Goal: Task Accomplishment & Management: Manage account settings

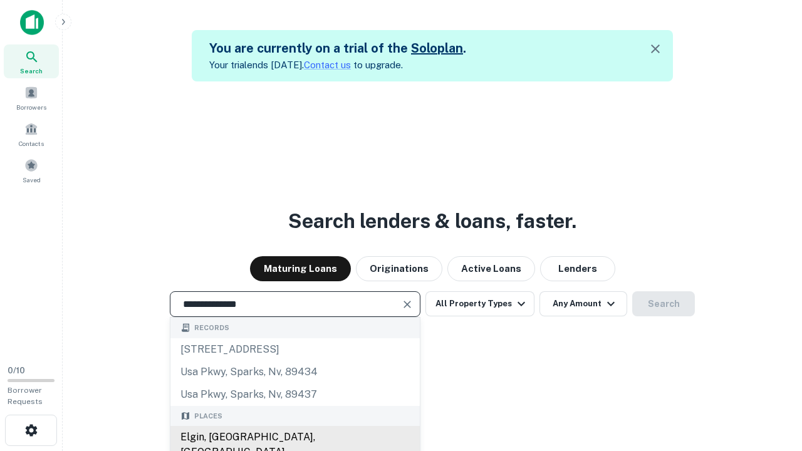
click at [294, 437] on div "Elgin, [GEOGRAPHIC_DATA], [GEOGRAPHIC_DATA]" at bounding box center [294, 445] width 249 height 38
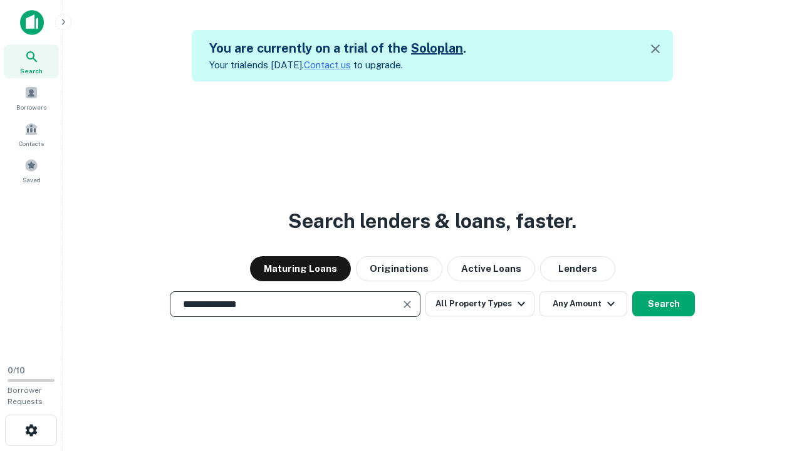
scroll to position [20, 0]
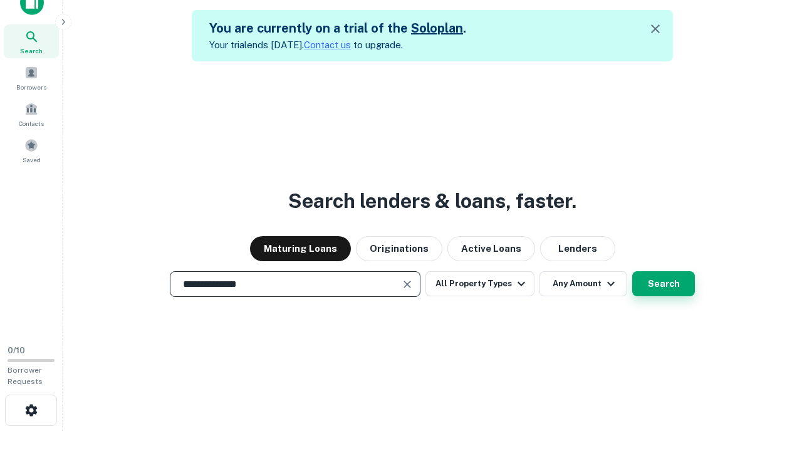
type input "**********"
click at [632, 271] on button "Search" at bounding box center [663, 283] width 63 height 25
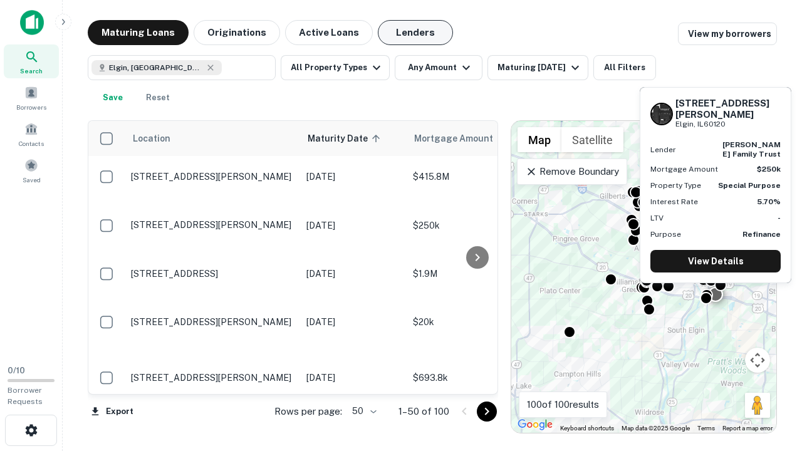
click at [415, 33] on button "Lenders" at bounding box center [415, 32] width 75 height 25
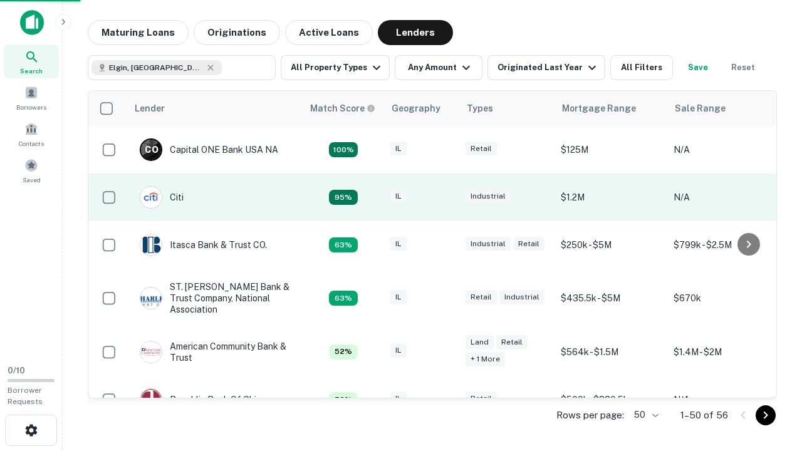
click at [445, 197] on div "IL" at bounding box center [421, 197] width 63 height 17
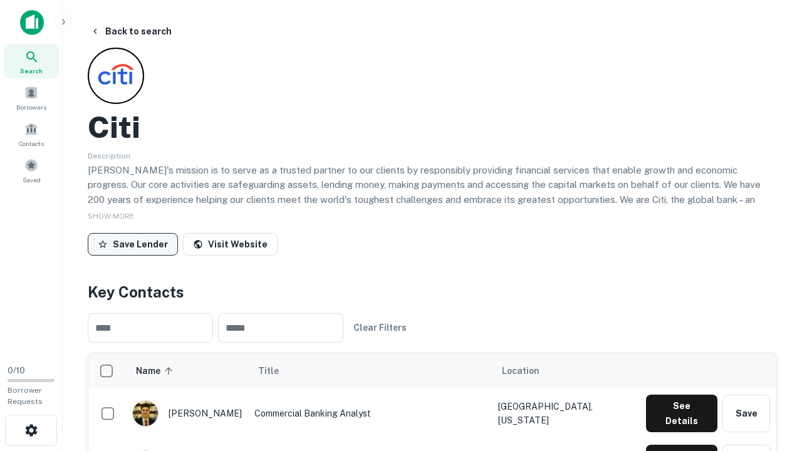
click at [133, 244] on button "Save Lender" at bounding box center [133, 244] width 90 height 23
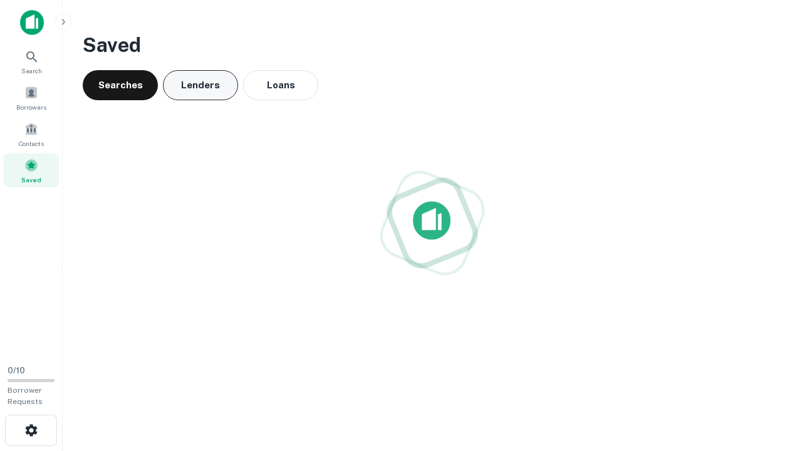
click at [200, 85] on button "Lenders" at bounding box center [200, 85] width 75 height 30
